Goal: Check status: Check status

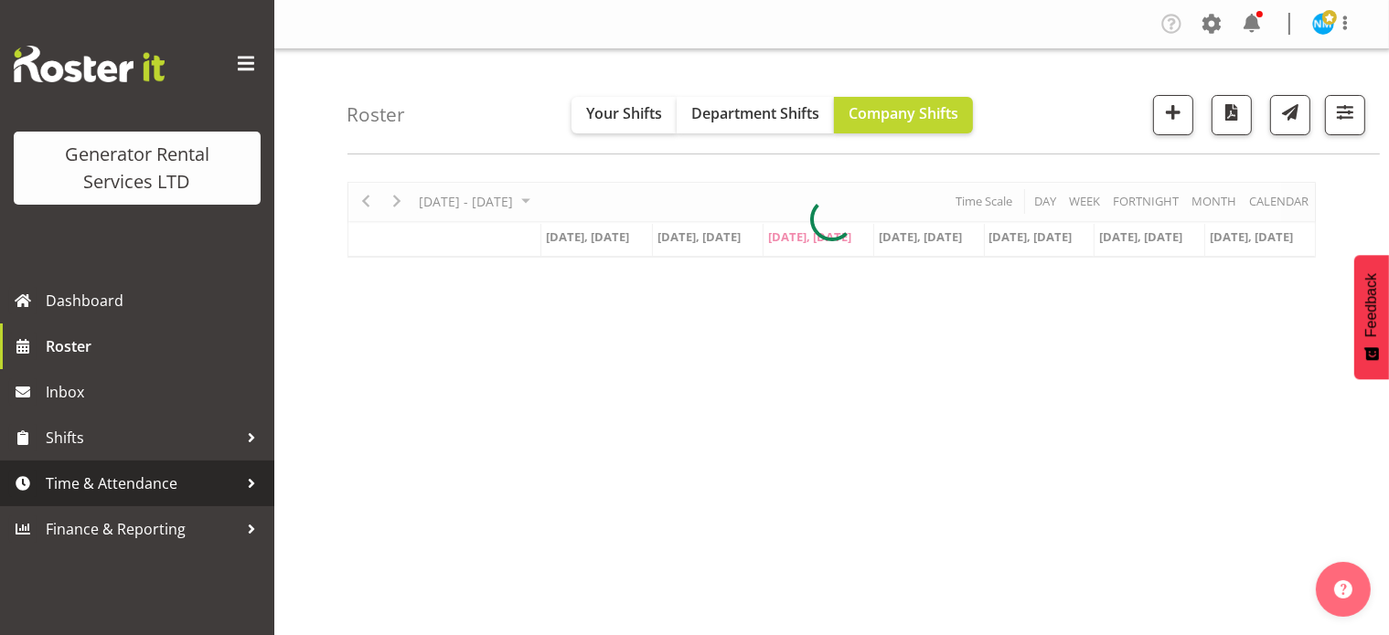
click at [171, 482] on span "Time & Attendance" at bounding box center [142, 483] width 192 height 27
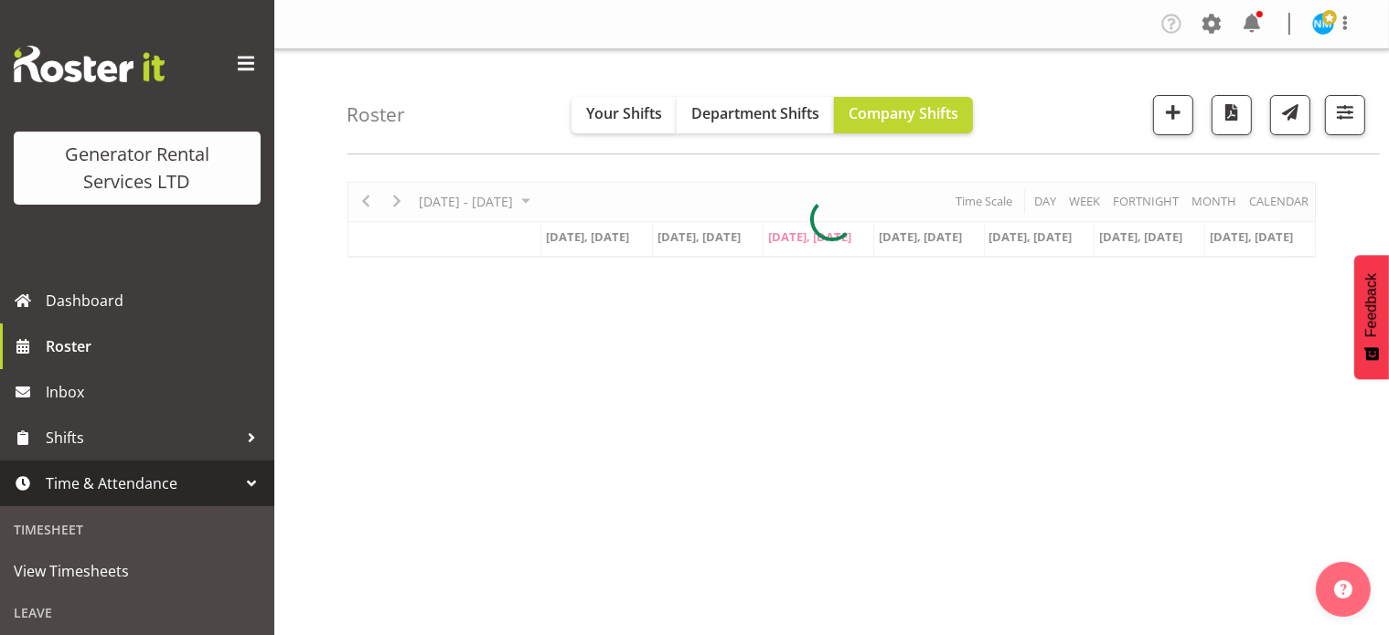
scroll to position [274, 0]
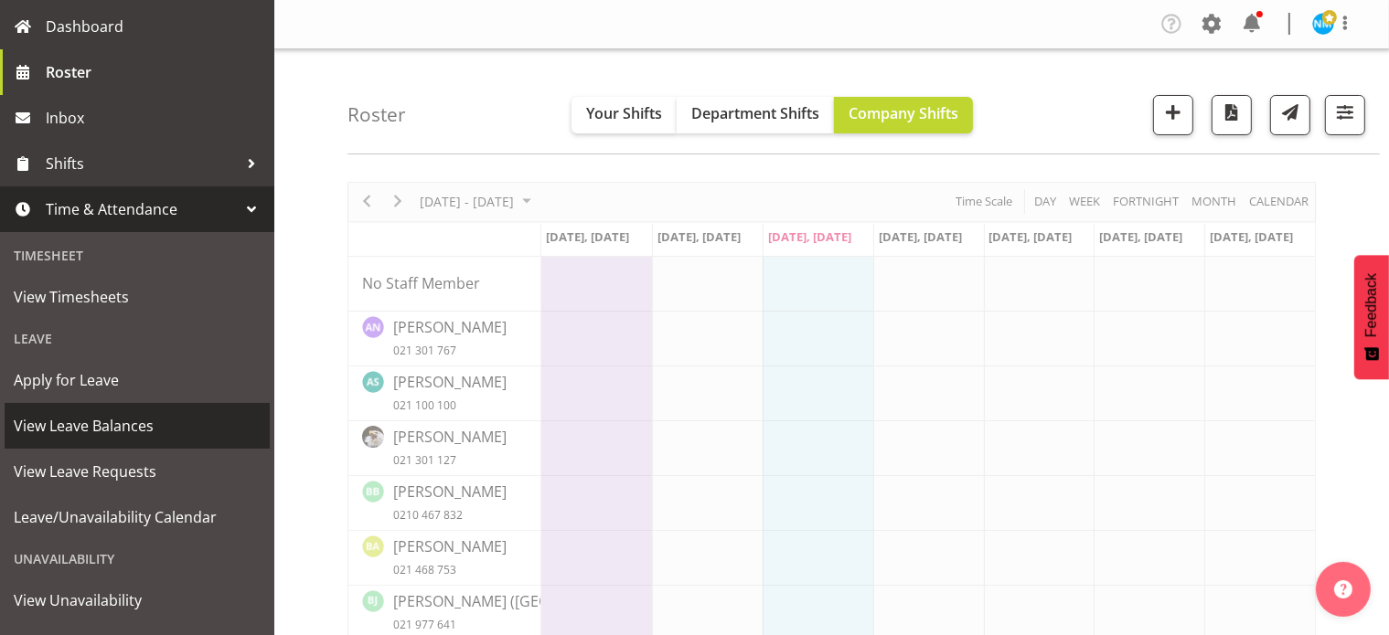
click at [150, 424] on span "View Leave Balances" at bounding box center [137, 425] width 247 height 27
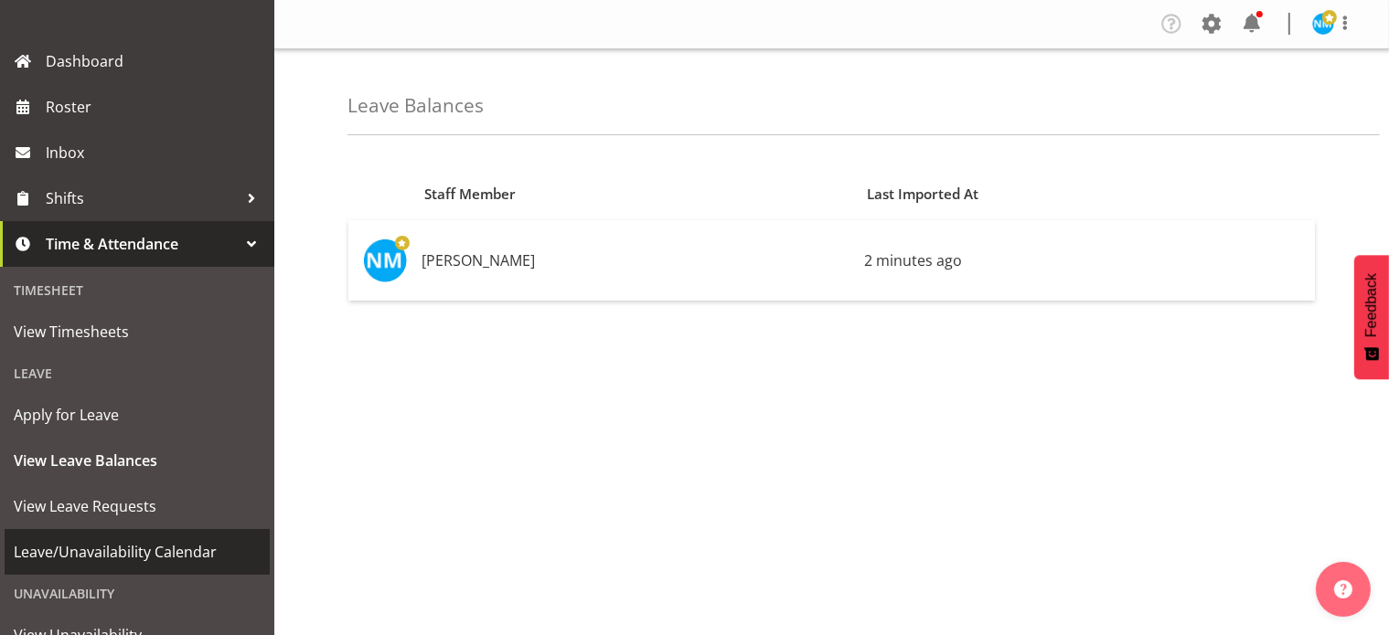
scroll to position [274, 0]
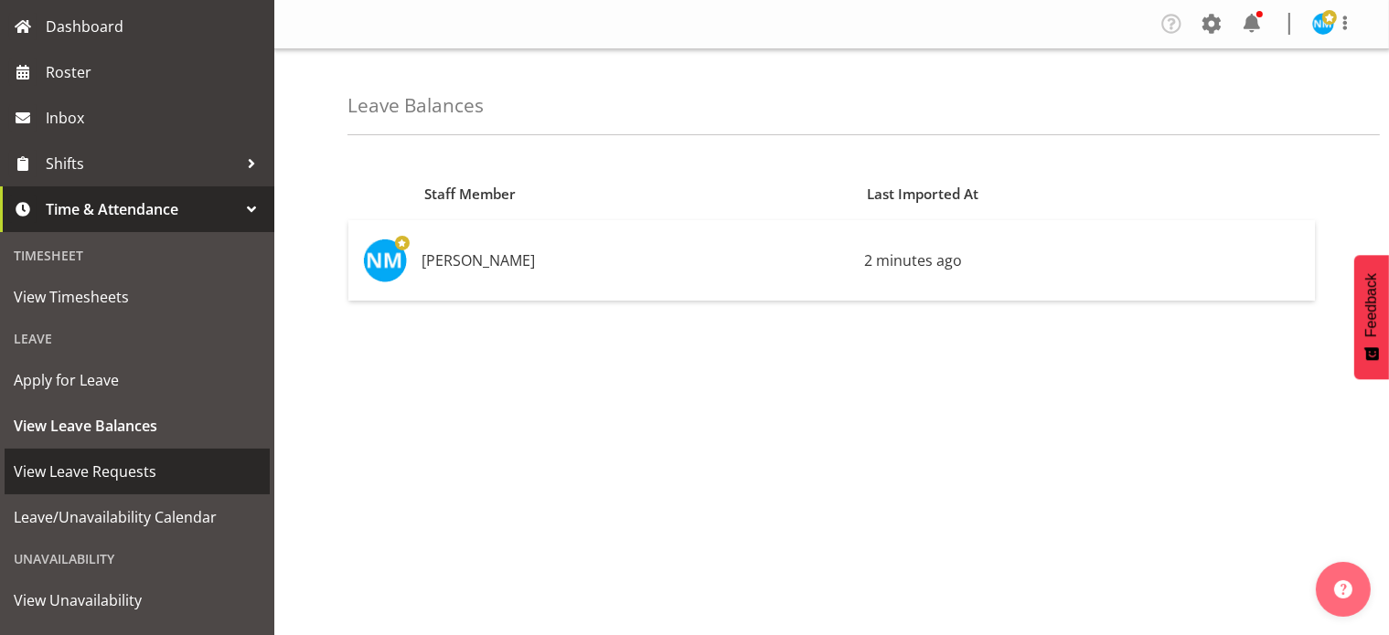
click at [120, 475] on span "View Leave Requests" at bounding box center [137, 471] width 247 height 27
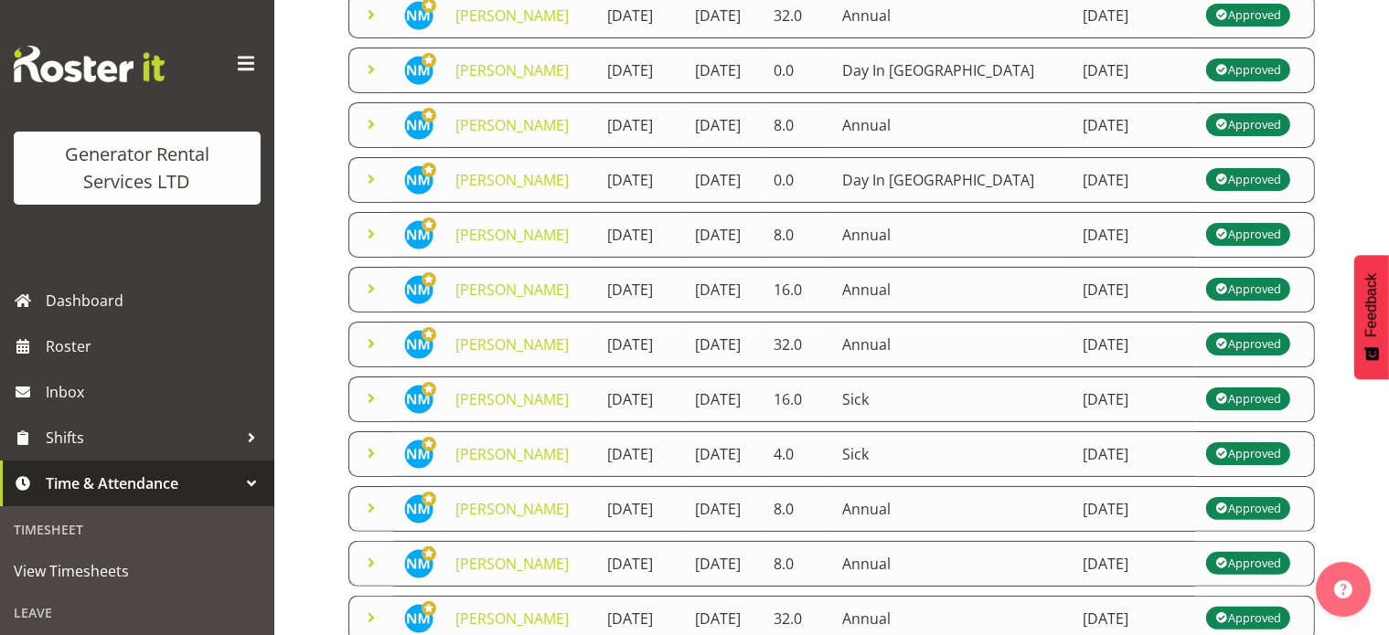
scroll to position [448, 0]
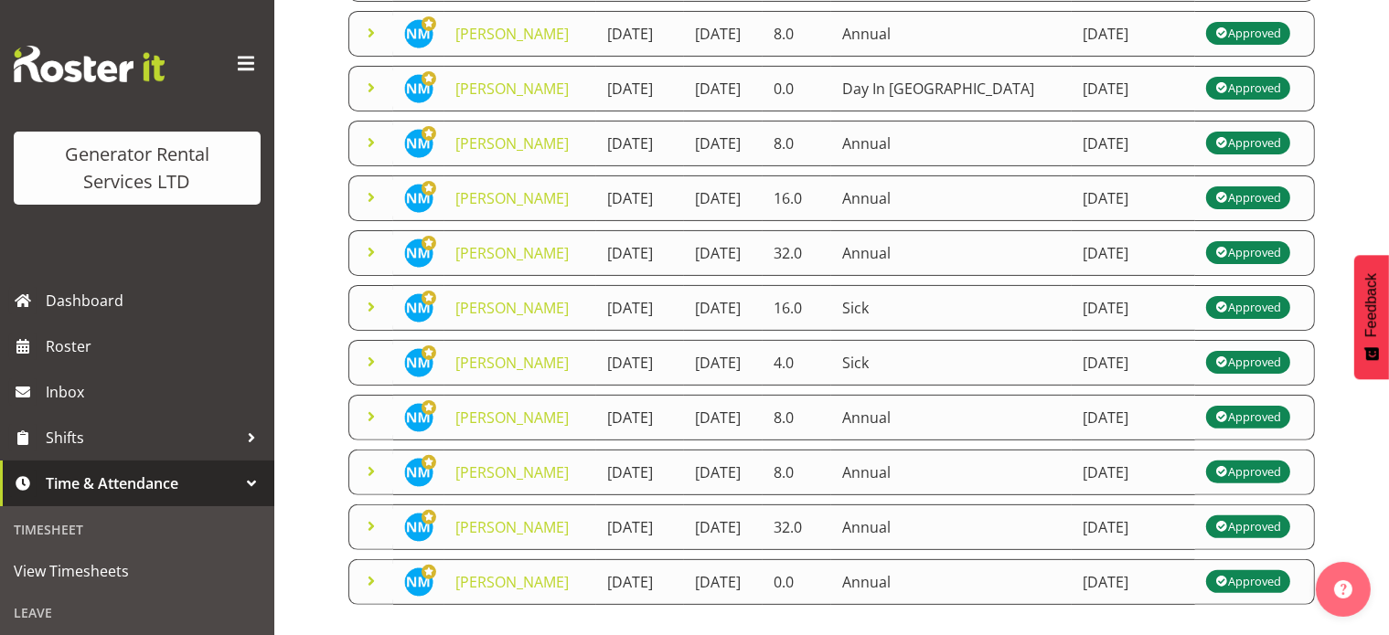
click at [1002, 386] on td "Sick" at bounding box center [951, 363] width 240 height 46
drag, startPoint x: 841, startPoint y: 507, endPoint x: 812, endPoint y: 511, distance: 29.5
click at [763, 386] on td "[DATE]" at bounding box center [723, 363] width 79 height 46
click at [478, 373] on link "[PERSON_NAME]" at bounding box center [511, 363] width 113 height 20
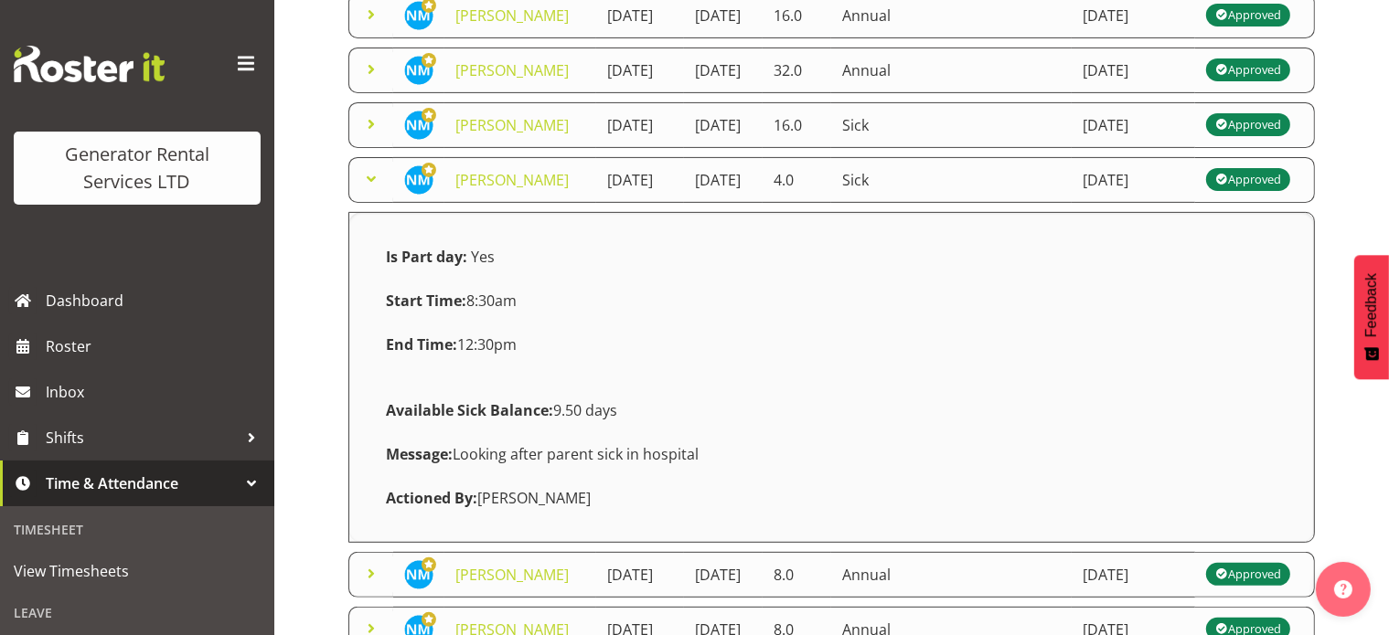
scroll to position [722, 0]
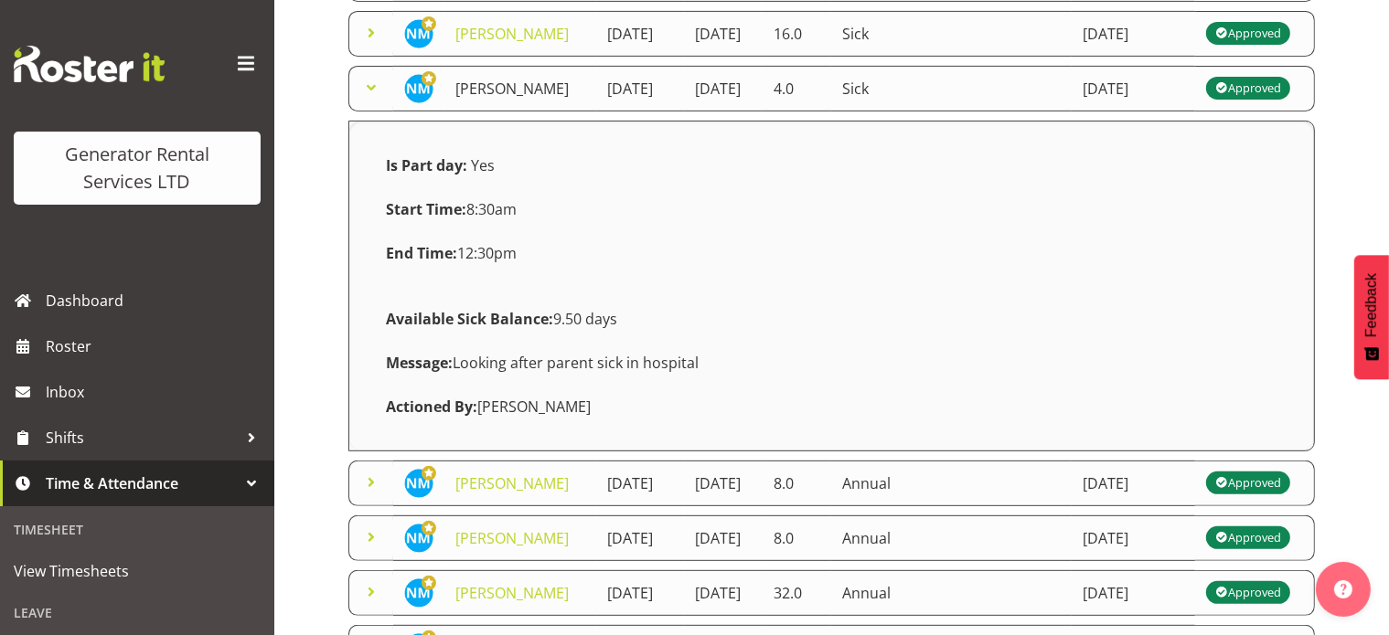
click at [469, 99] on link "[PERSON_NAME]" at bounding box center [511, 89] width 113 height 20
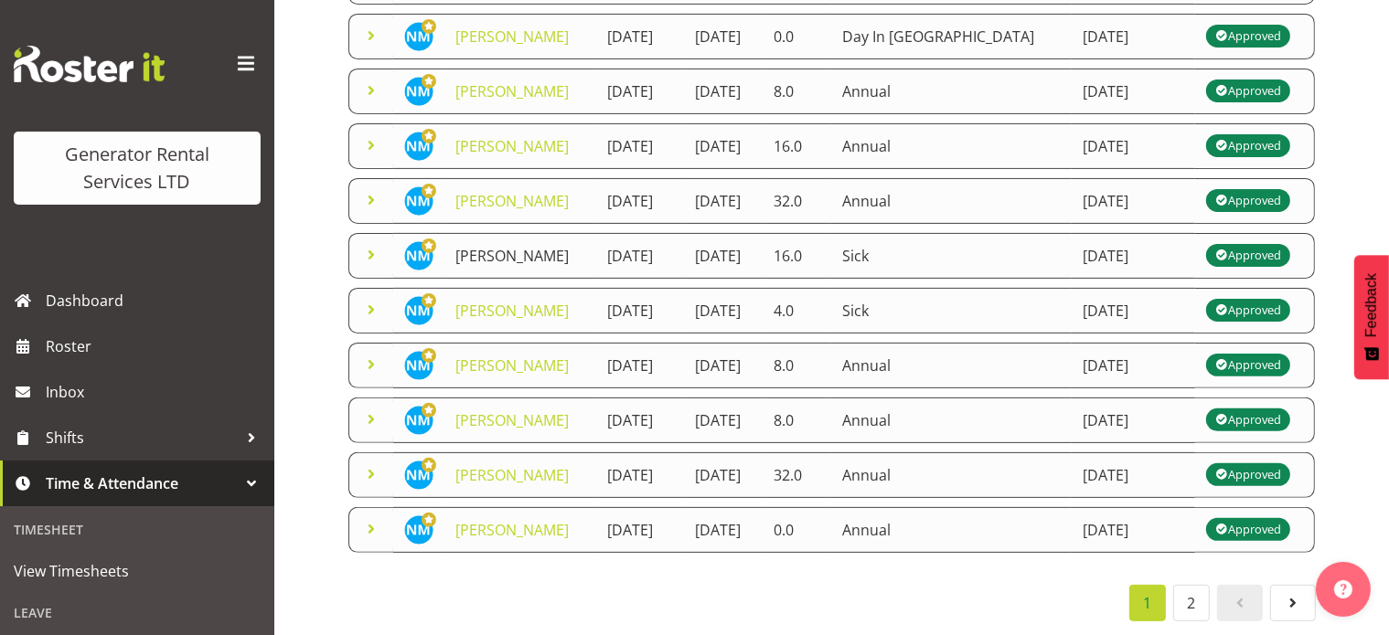
click at [467, 246] on link "[PERSON_NAME]" at bounding box center [511, 256] width 113 height 20
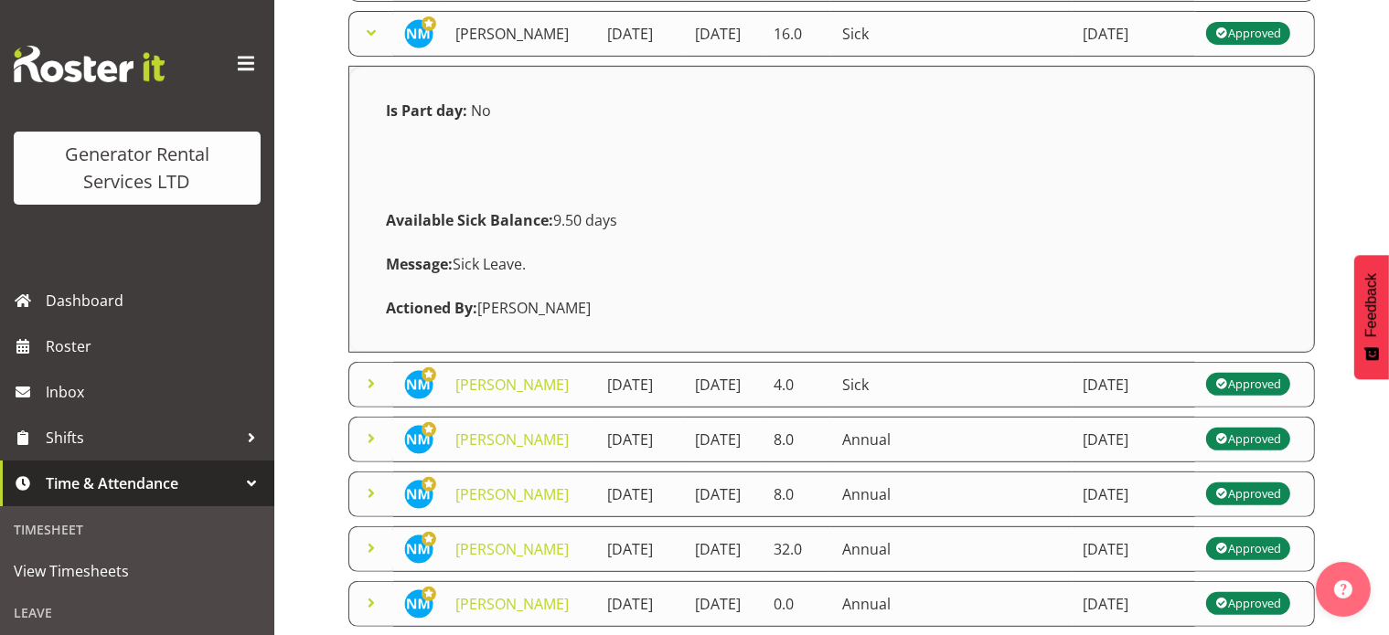
click at [467, 44] on link "[PERSON_NAME]" at bounding box center [511, 34] width 113 height 20
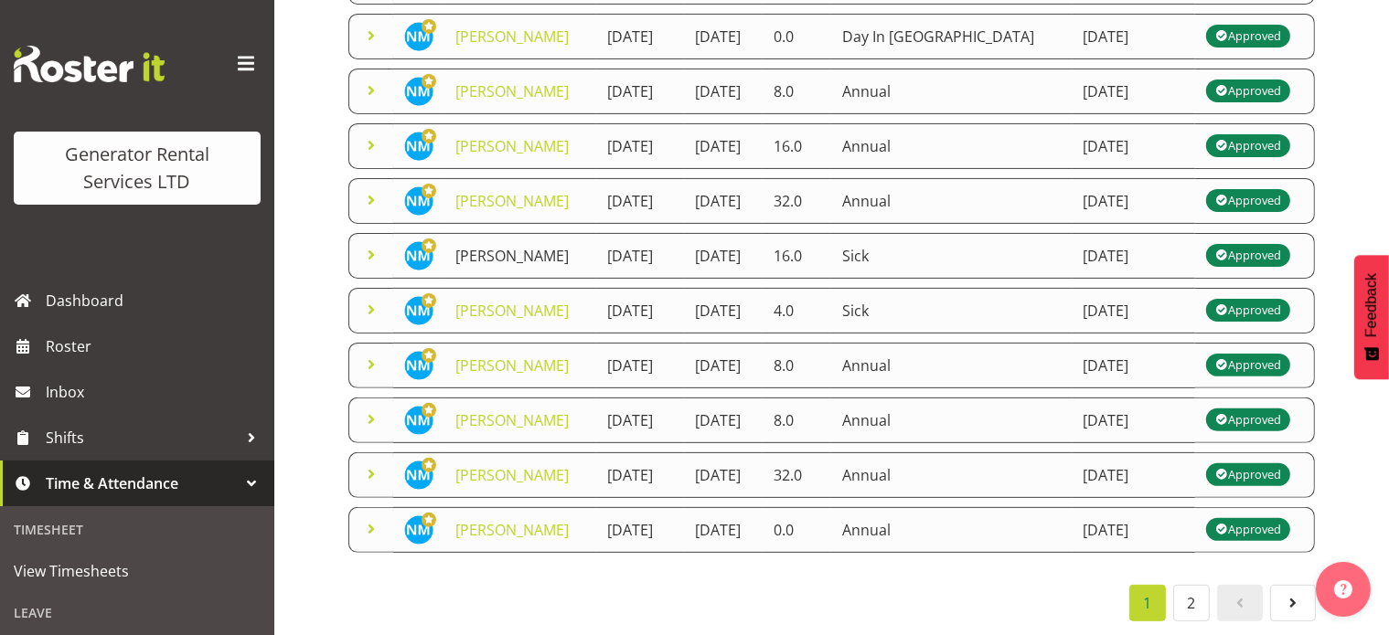
scroll to position [631, 0]
click at [466, 191] on link "[PERSON_NAME]" at bounding box center [511, 201] width 113 height 20
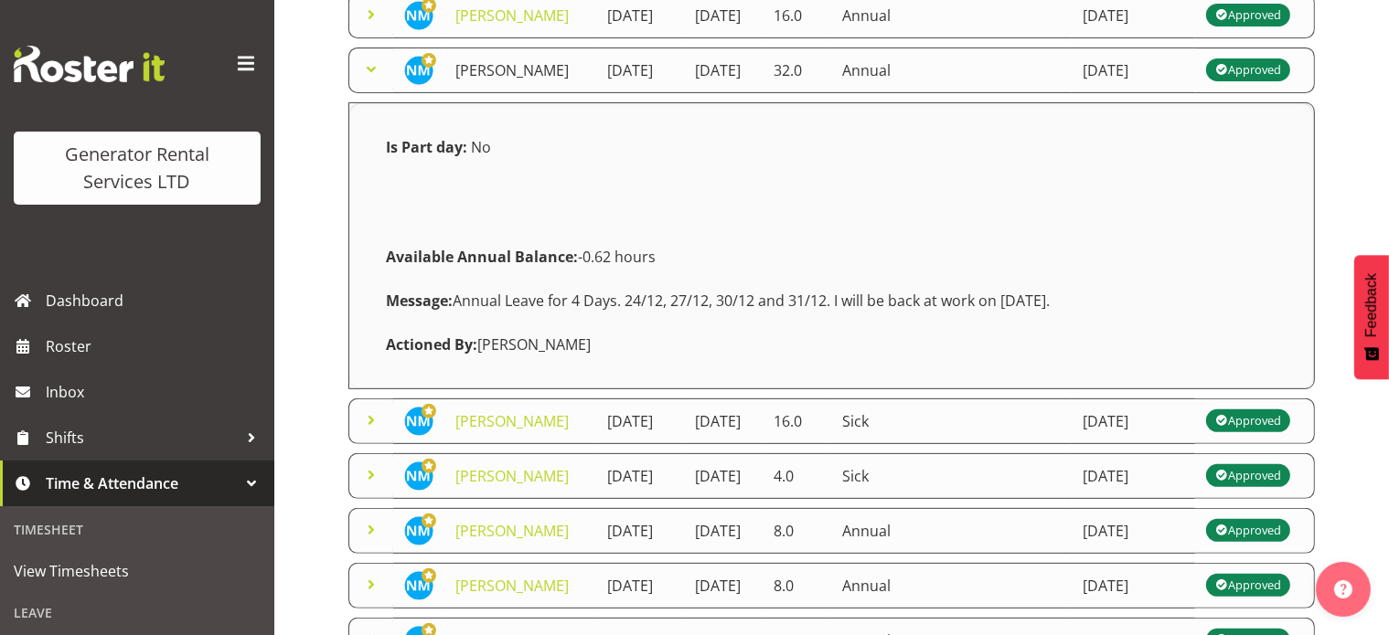
click at [466, 80] on link "[PERSON_NAME]" at bounding box center [511, 70] width 113 height 20
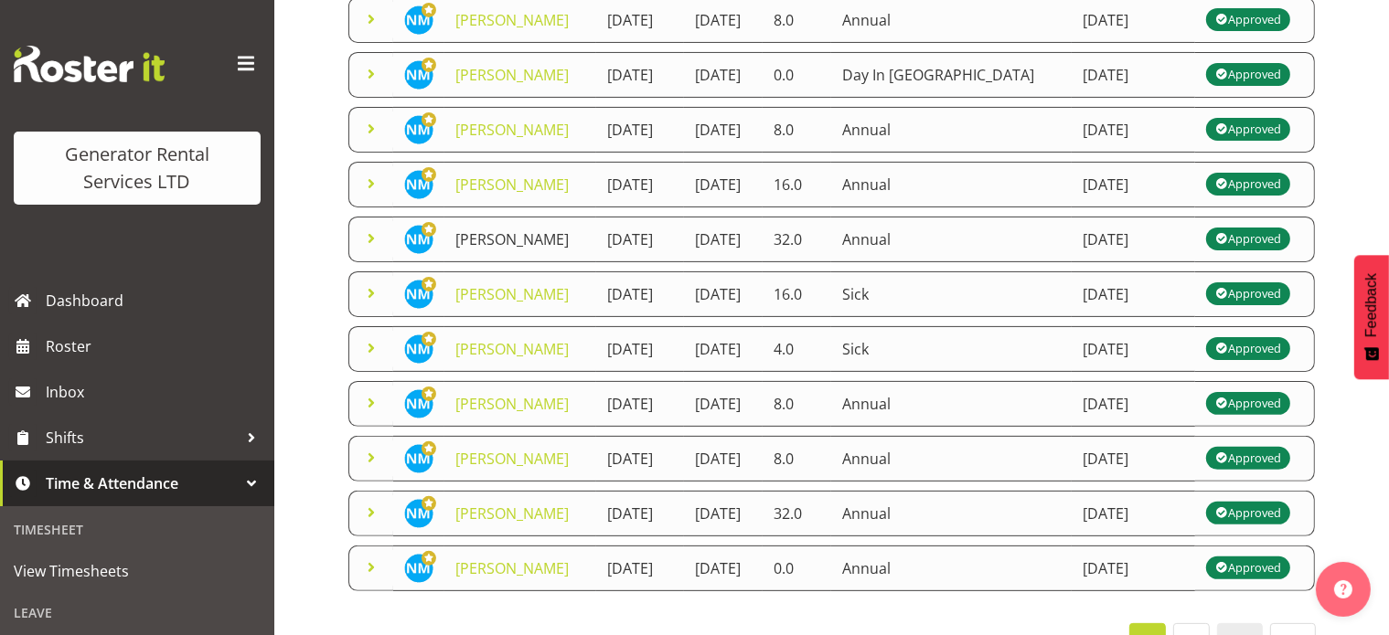
scroll to position [448, 0]
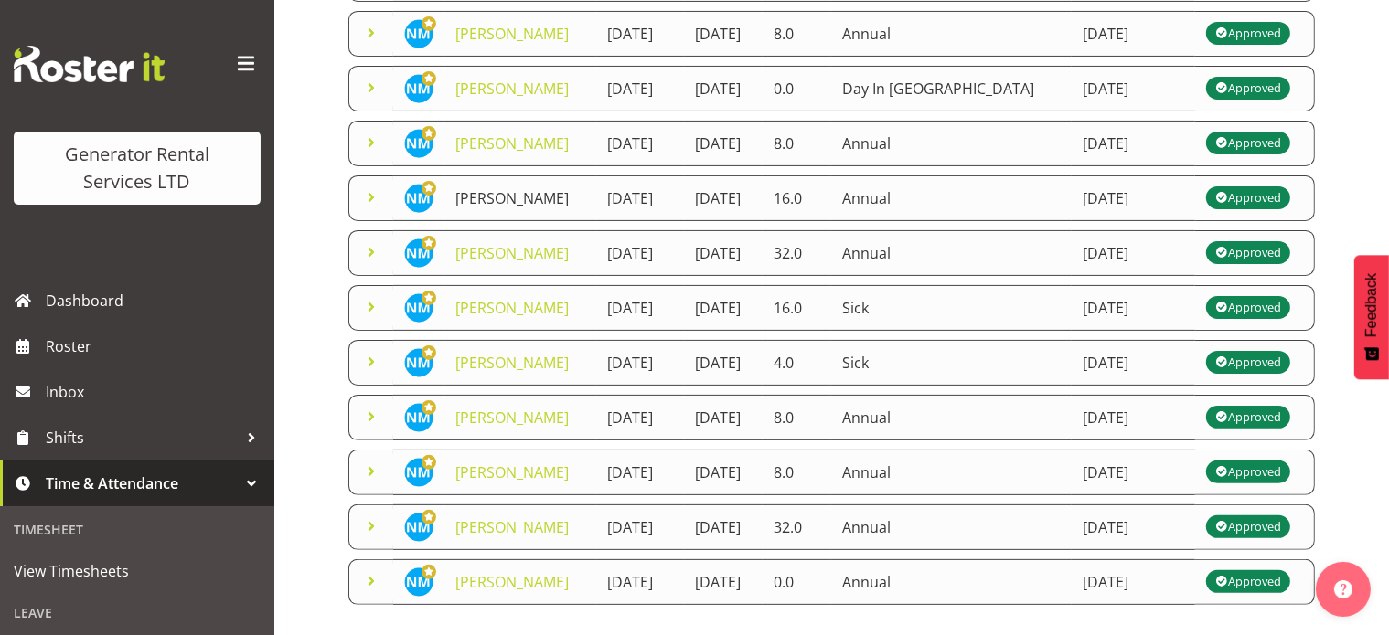
click at [472, 208] on link "[PERSON_NAME]" at bounding box center [511, 198] width 113 height 20
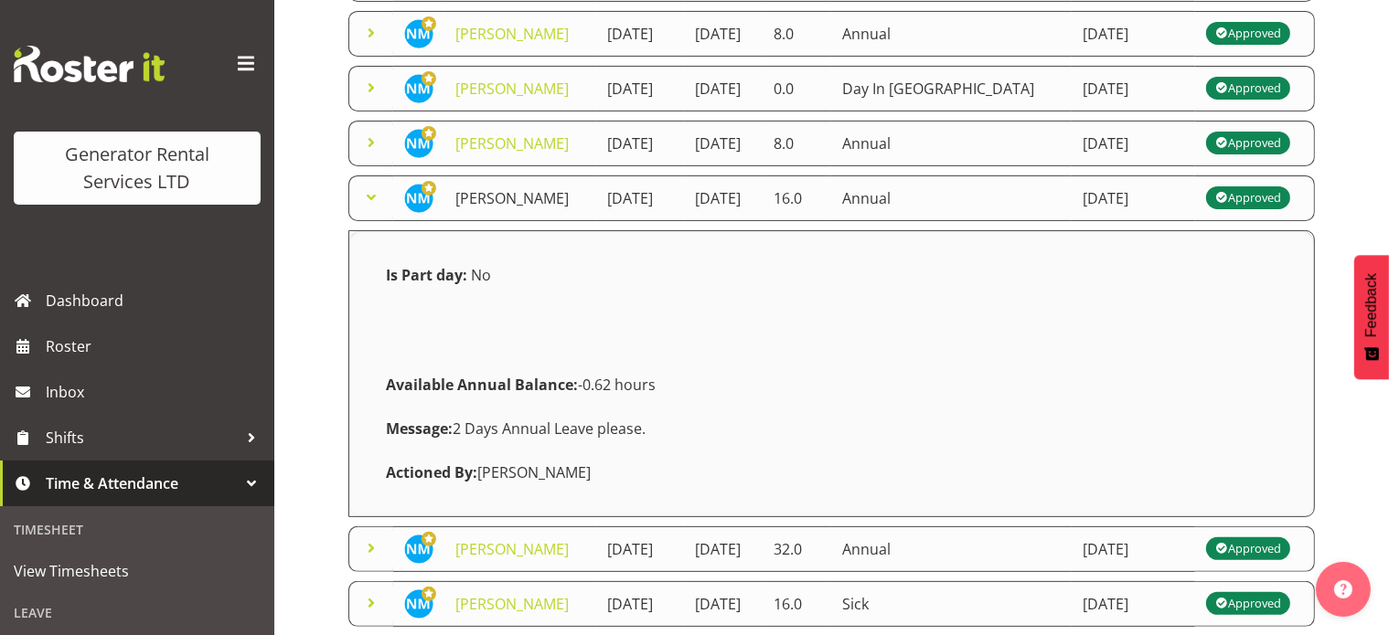
click at [472, 208] on link "[PERSON_NAME]" at bounding box center [511, 198] width 113 height 20
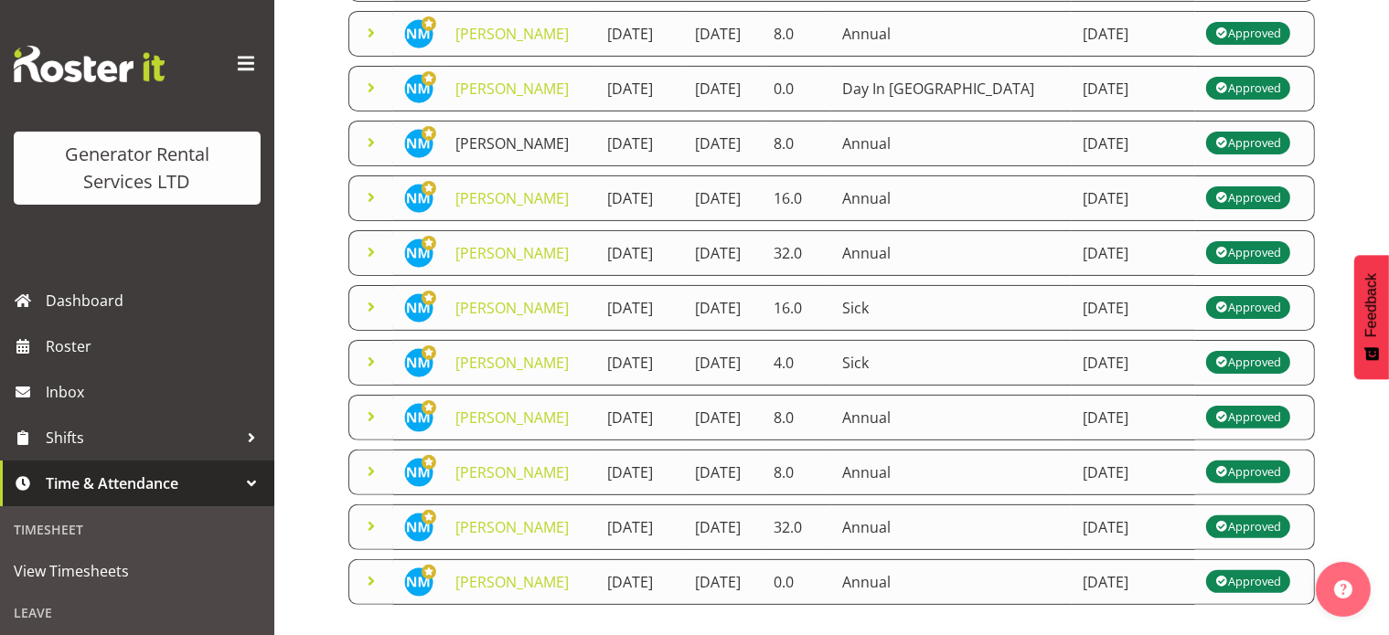
click at [474, 154] on link "[PERSON_NAME]" at bounding box center [511, 143] width 113 height 20
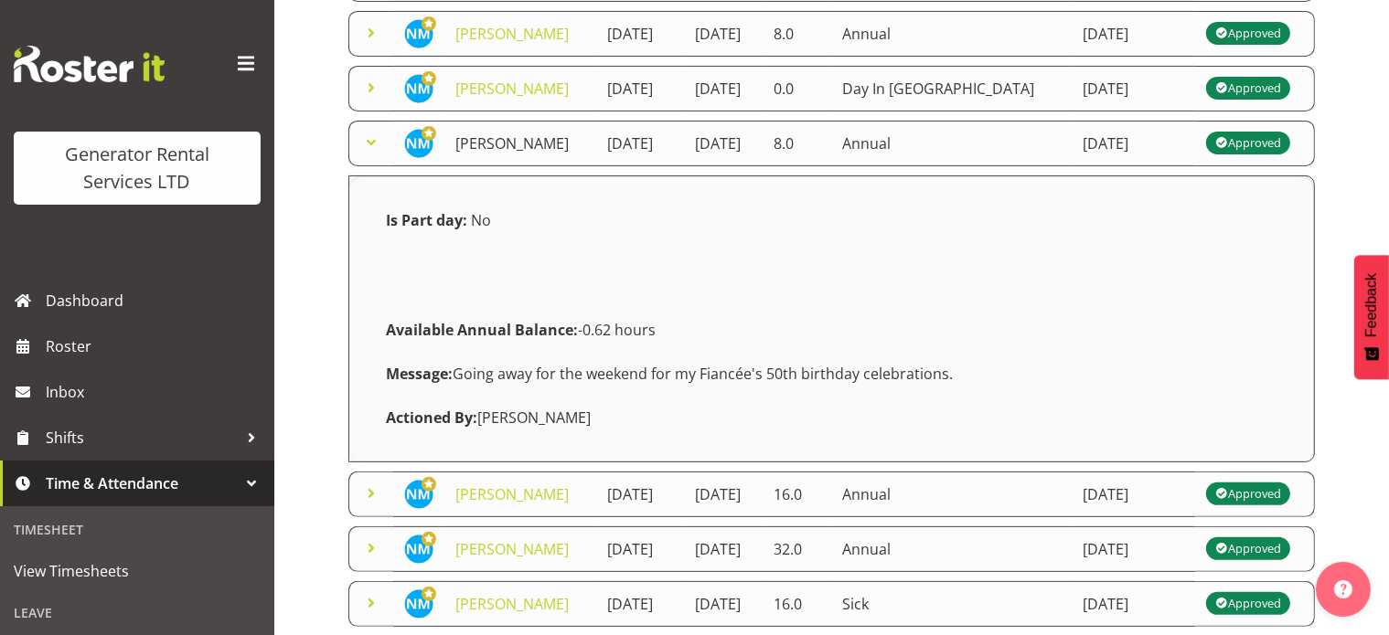
click at [474, 154] on link "[PERSON_NAME]" at bounding box center [511, 143] width 113 height 20
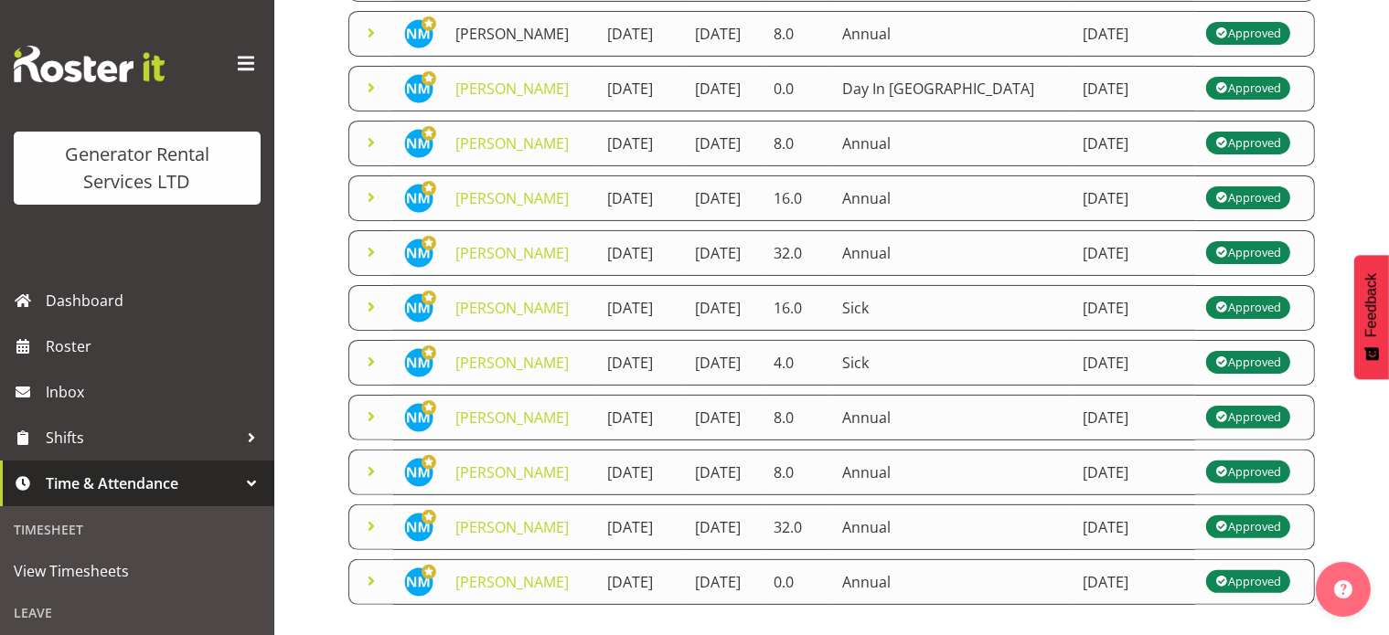
click at [472, 44] on link "[PERSON_NAME]" at bounding box center [511, 34] width 113 height 20
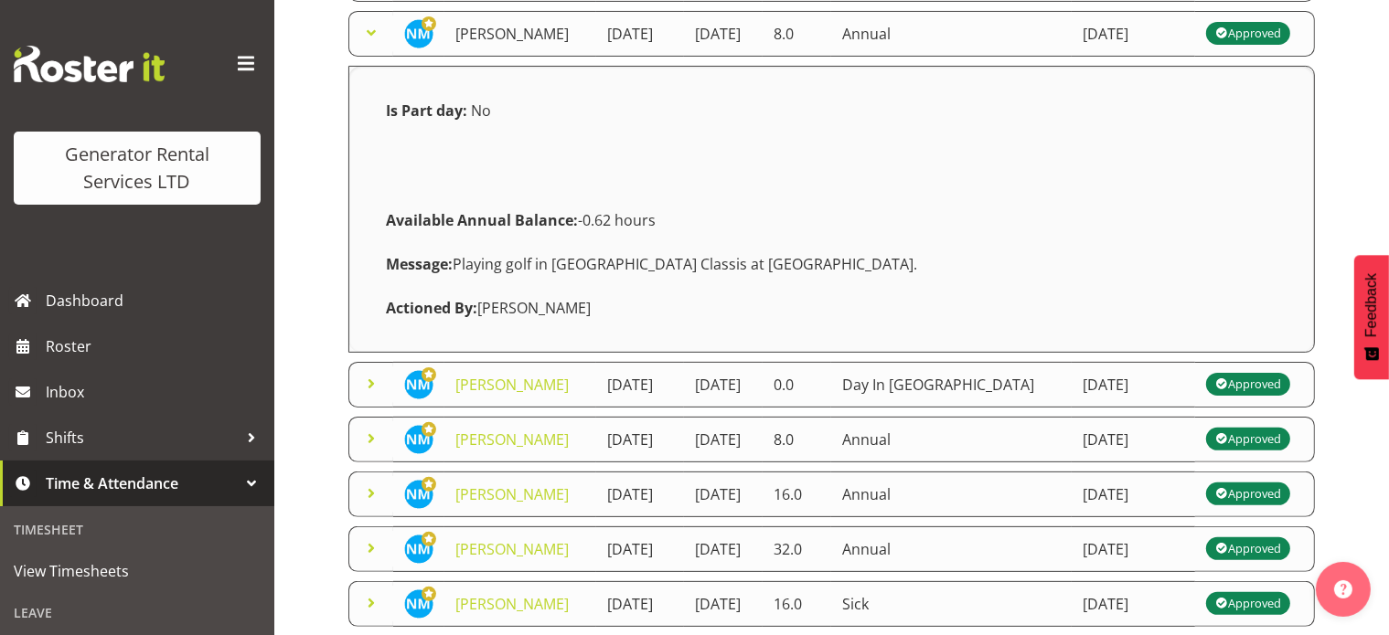
click at [472, 44] on link "[PERSON_NAME]" at bounding box center [511, 34] width 113 height 20
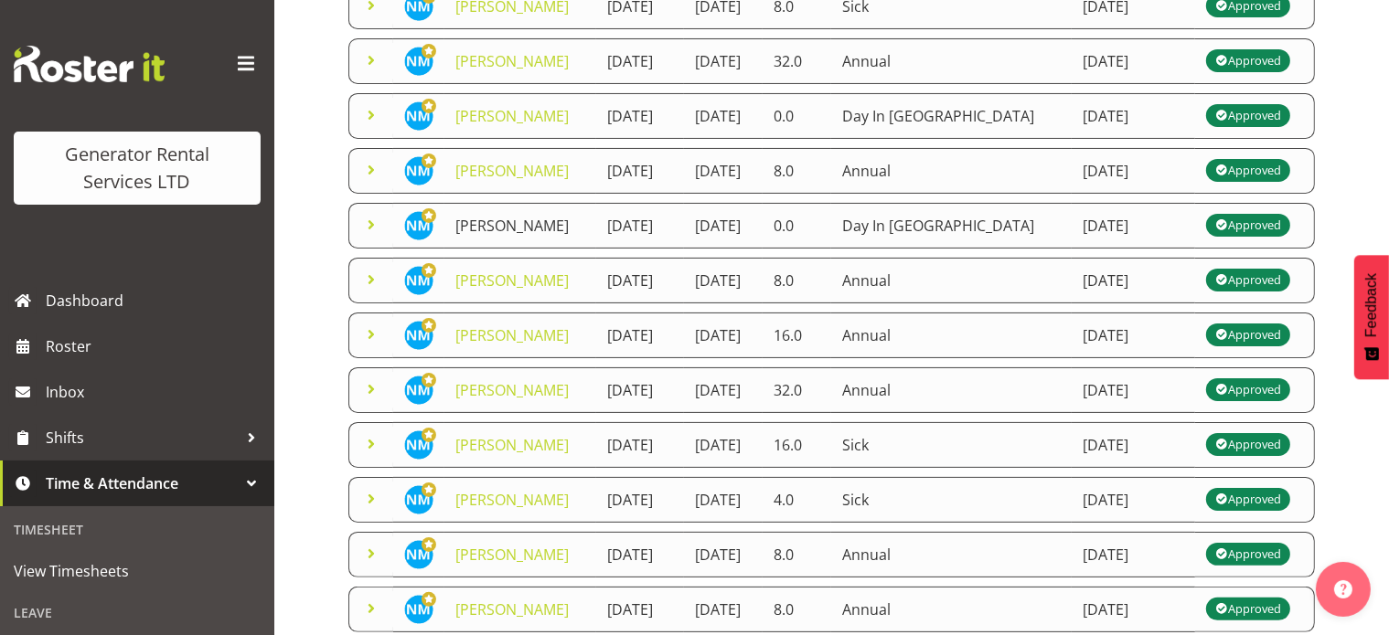
scroll to position [265, 0]
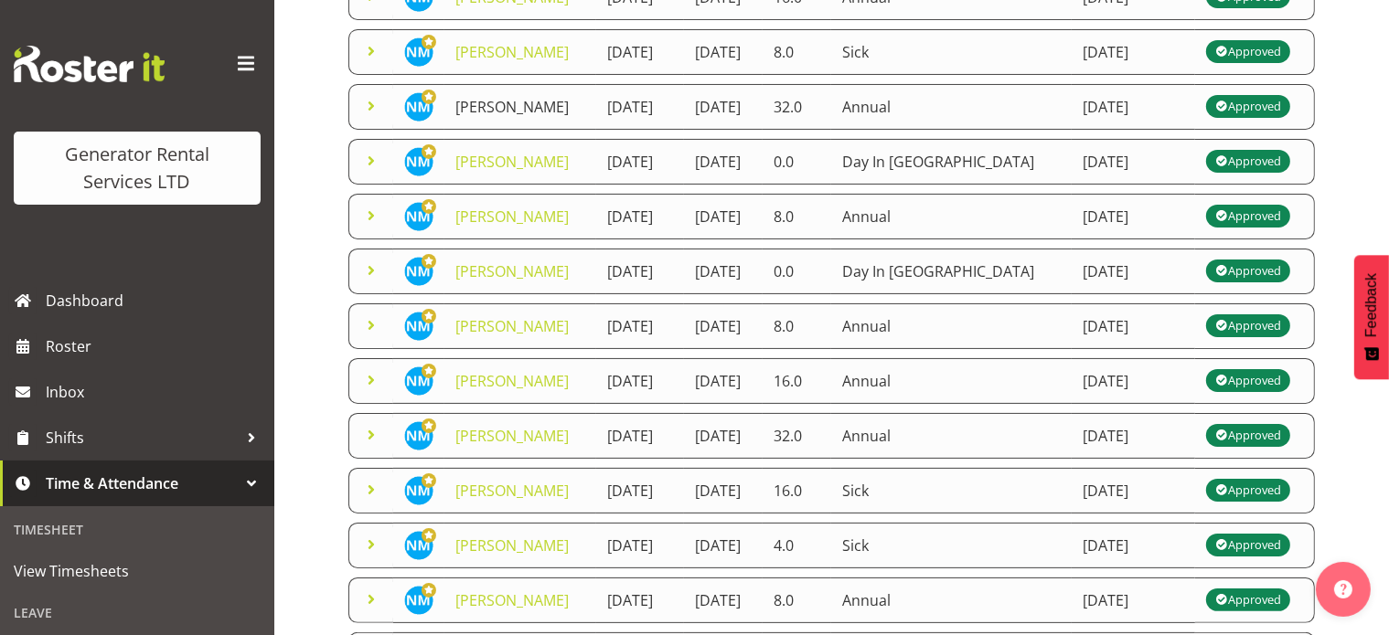
click at [466, 117] on link "[PERSON_NAME]" at bounding box center [511, 107] width 113 height 20
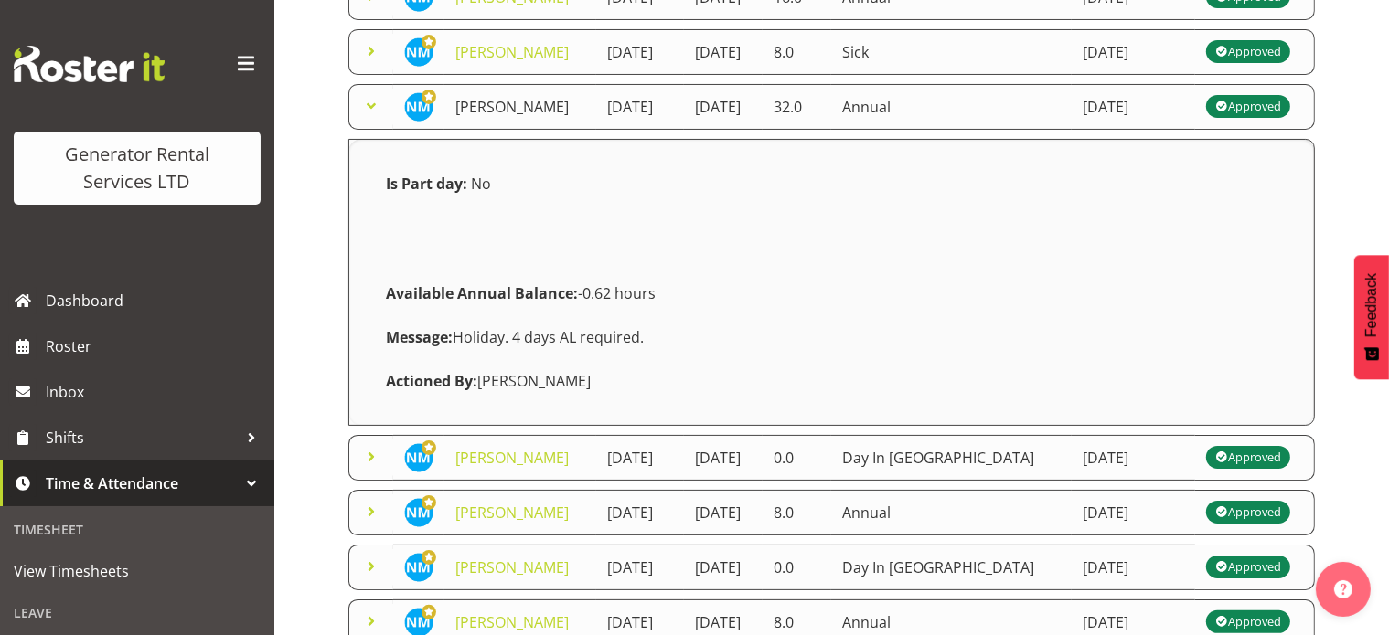
click at [466, 117] on link "[PERSON_NAME]" at bounding box center [511, 107] width 113 height 20
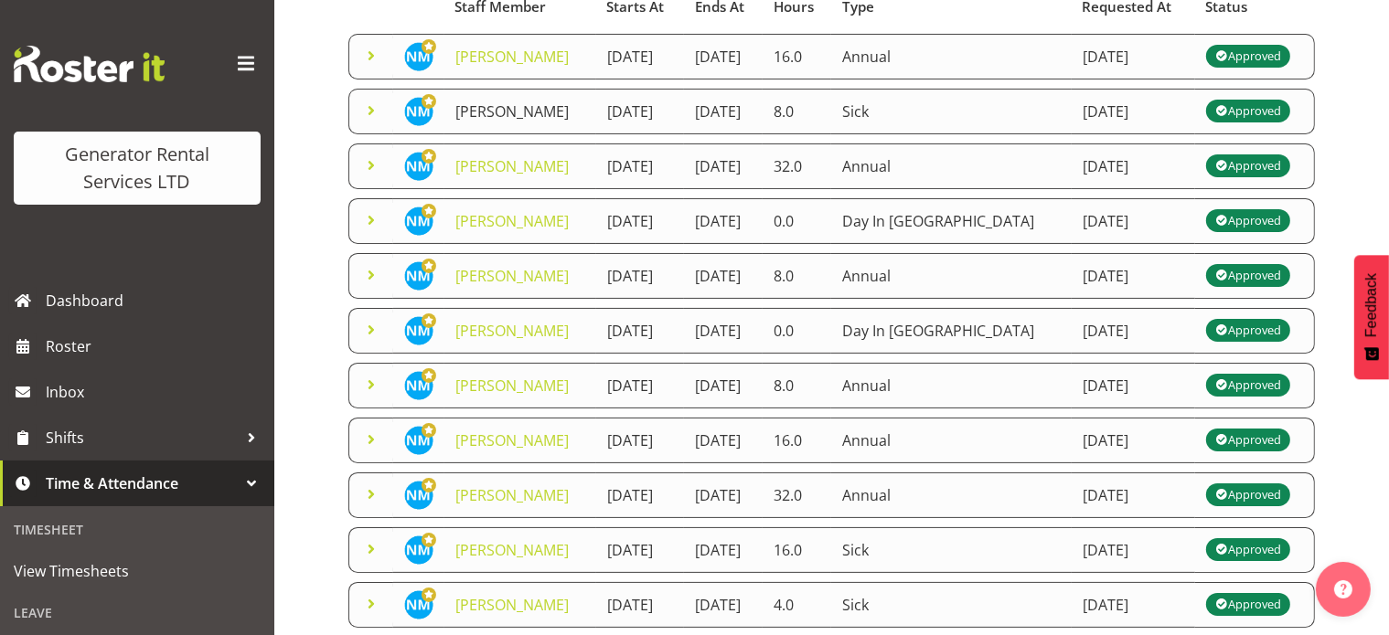
scroll to position [174, 0]
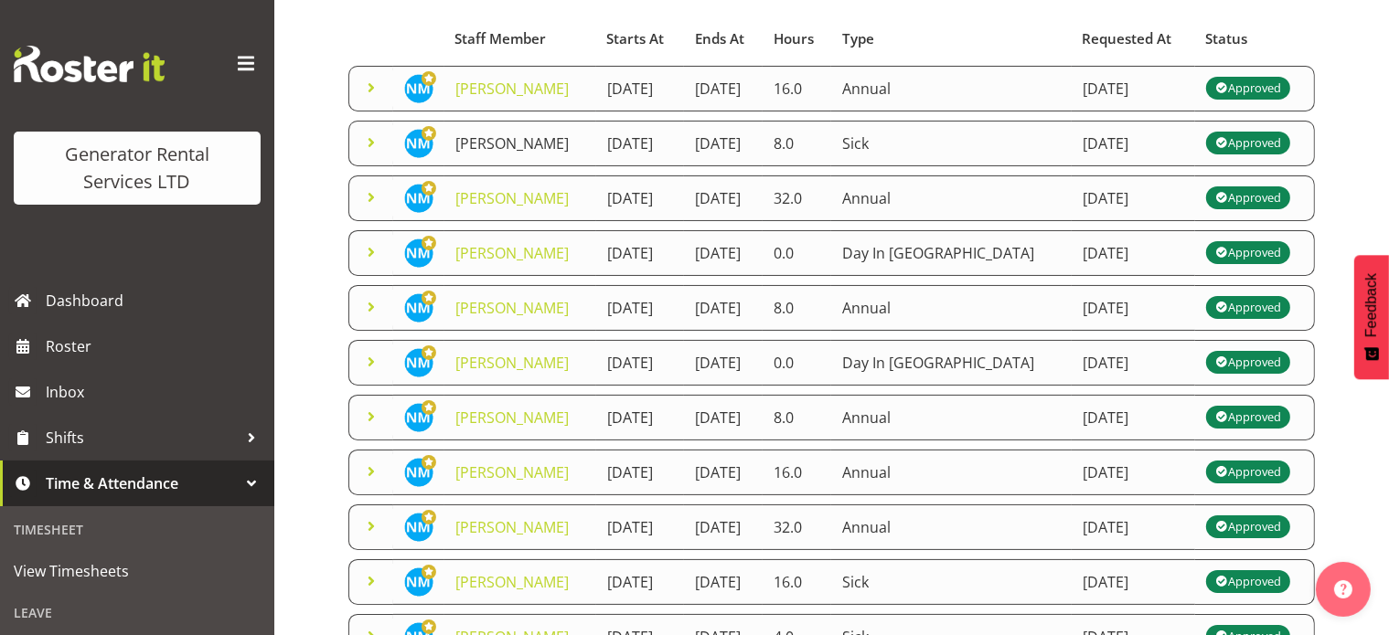
click at [464, 149] on link "[PERSON_NAME]" at bounding box center [511, 143] width 113 height 20
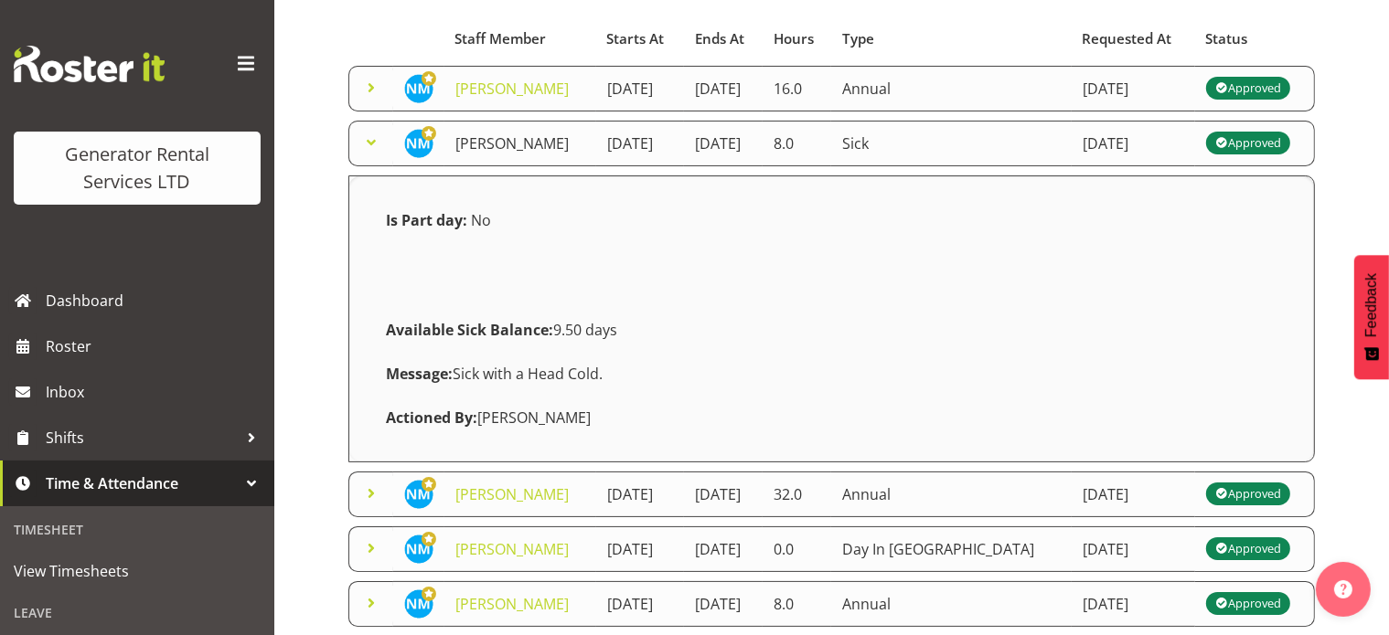
click at [464, 149] on link "[PERSON_NAME]" at bounding box center [511, 143] width 113 height 20
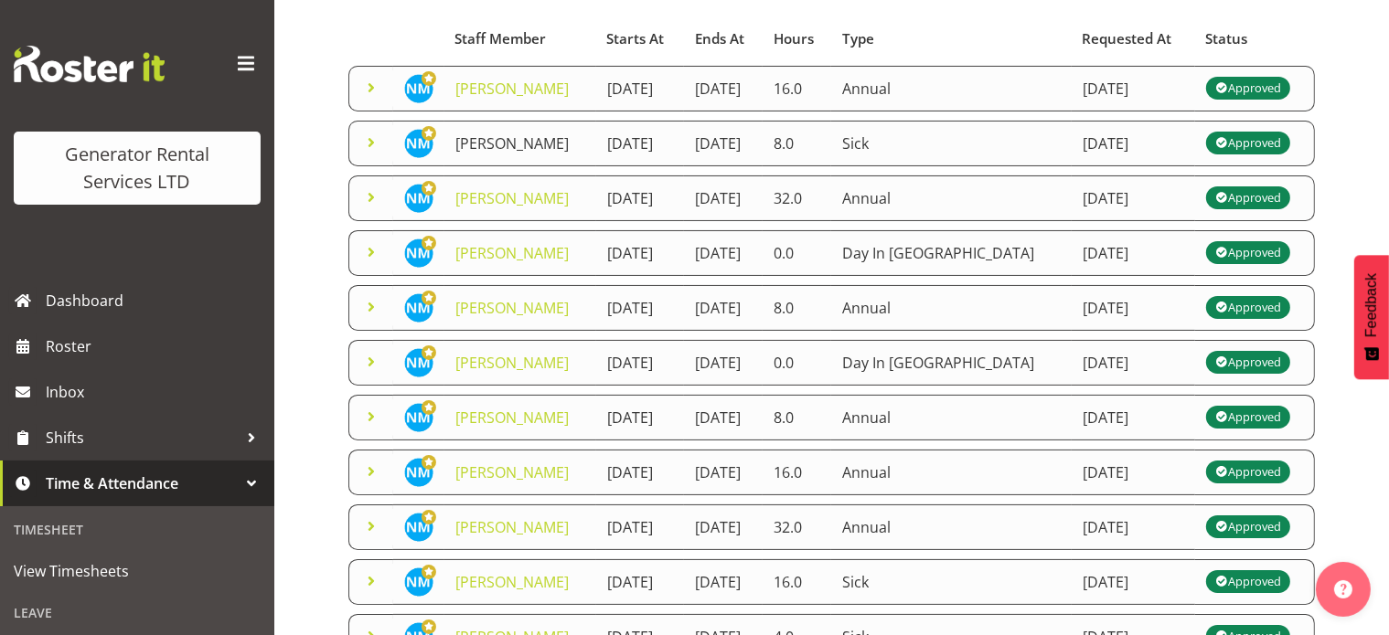
click at [464, 149] on link "[PERSON_NAME]" at bounding box center [511, 143] width 113 height 20
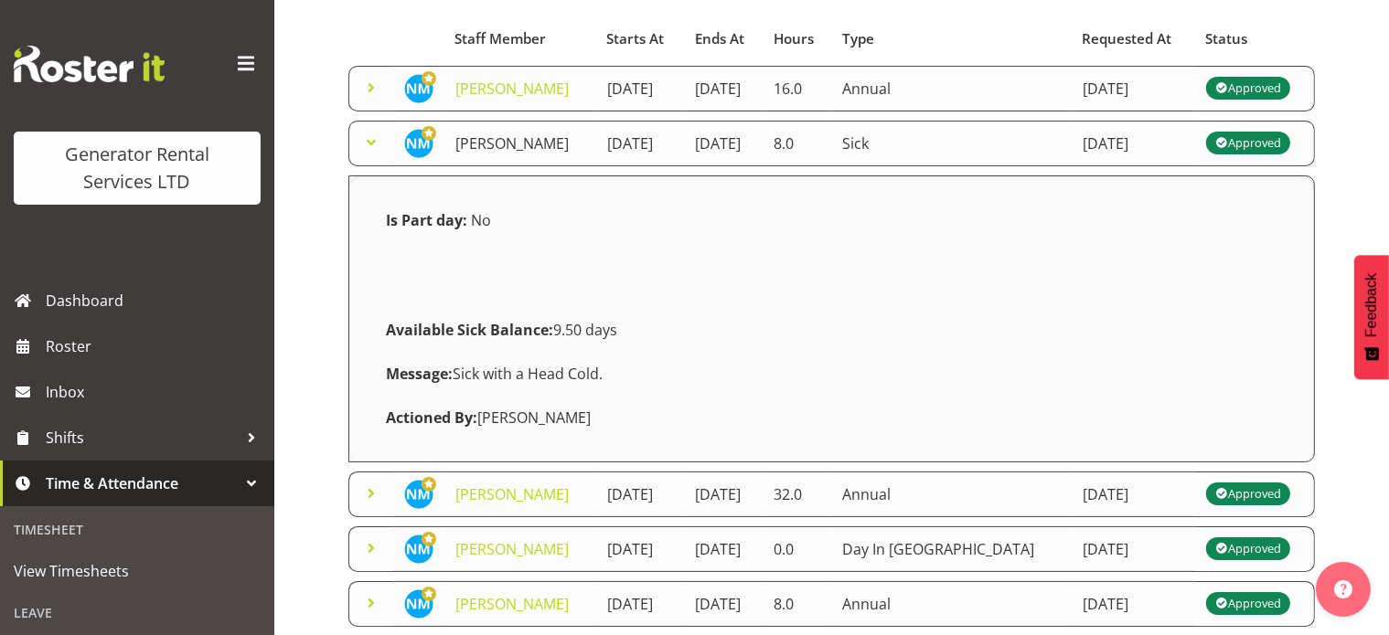
click at [464, 149] on link "[PERSON_NAME]" at bounding box center [511, 143] width 113 height 20
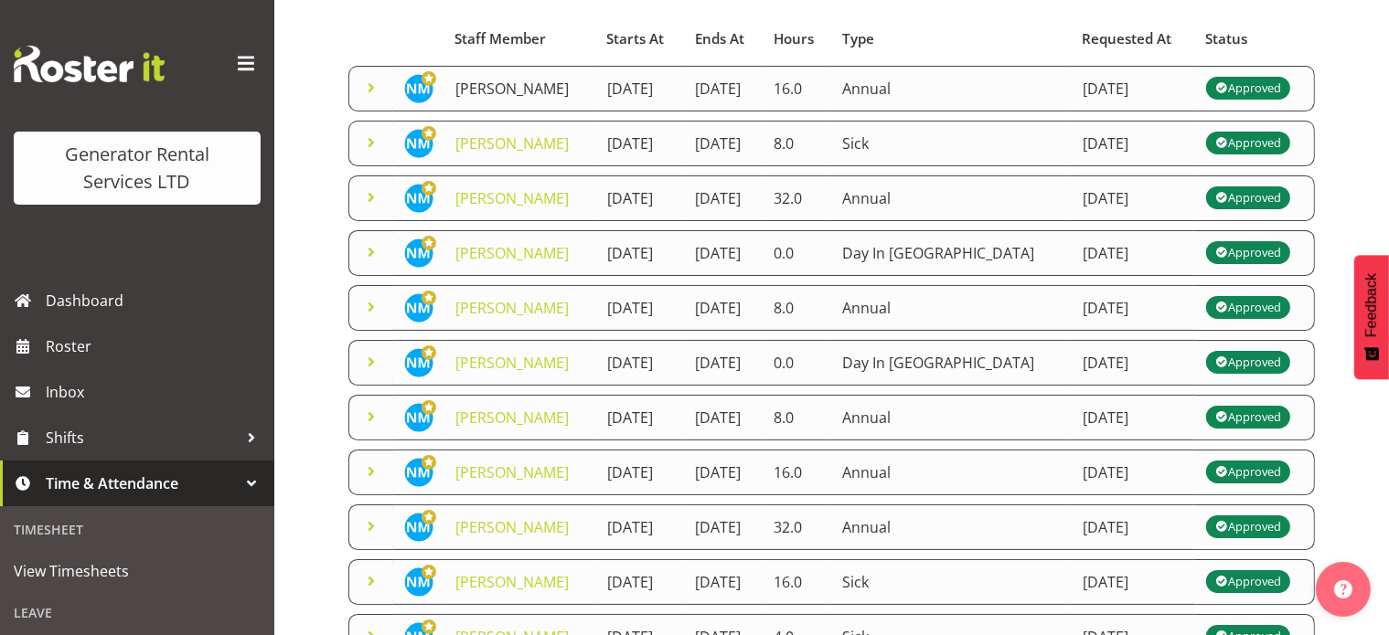
click at [465, 89] on link "[PERSON_NAME]" at bounding box center [511, 89] width 113 height 20
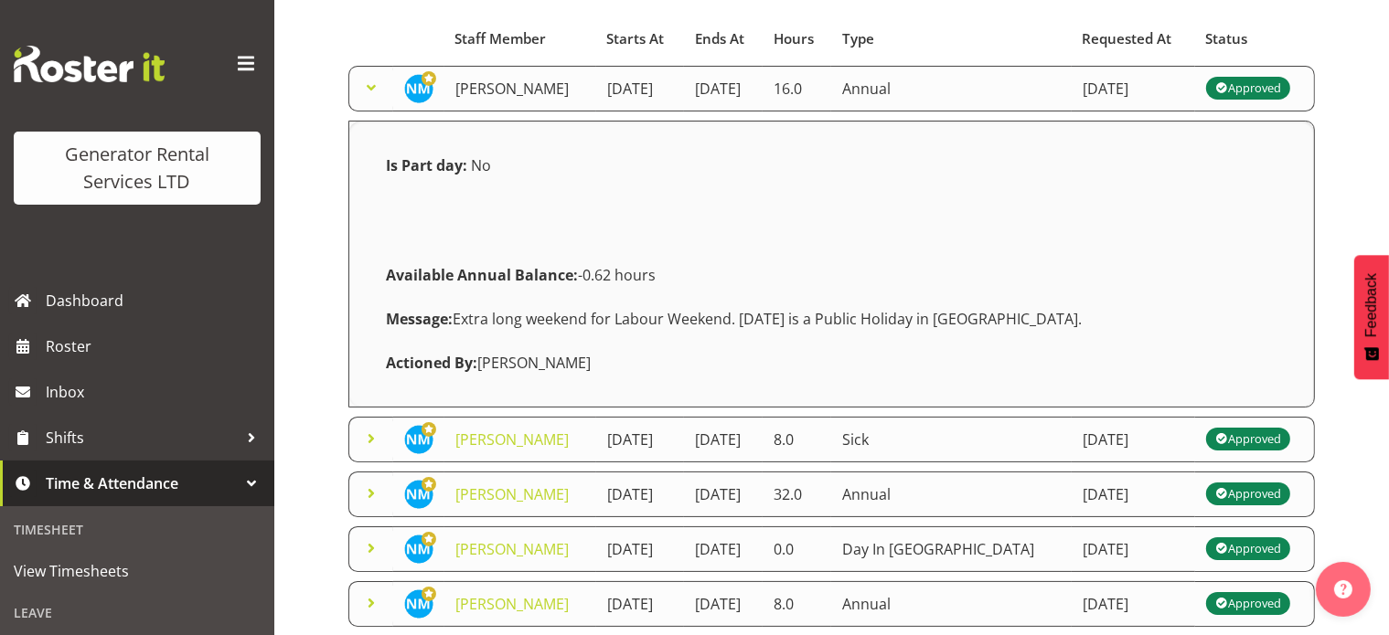
click at [467, 88] on link "[PERSON_NAME]" at bounding box center [511, 89] width 113 height 20
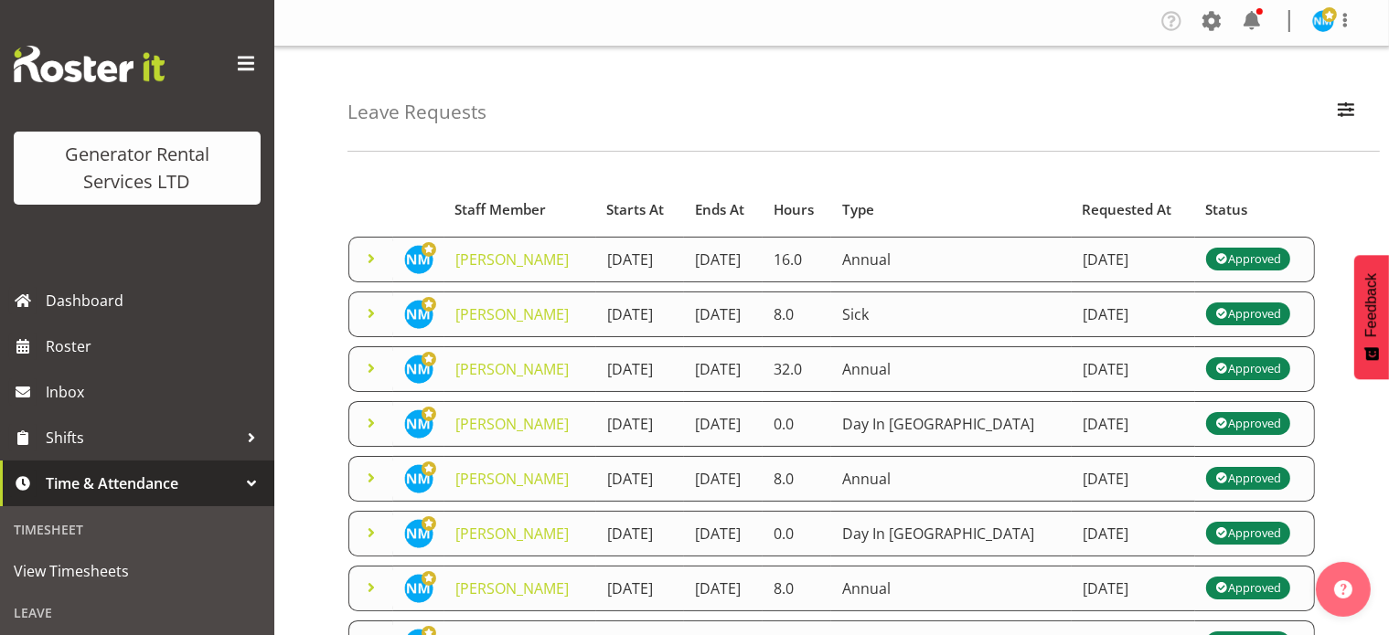
scroll to position [0, 0]
